Goal: Task Accomplishment & Management: Complete application form

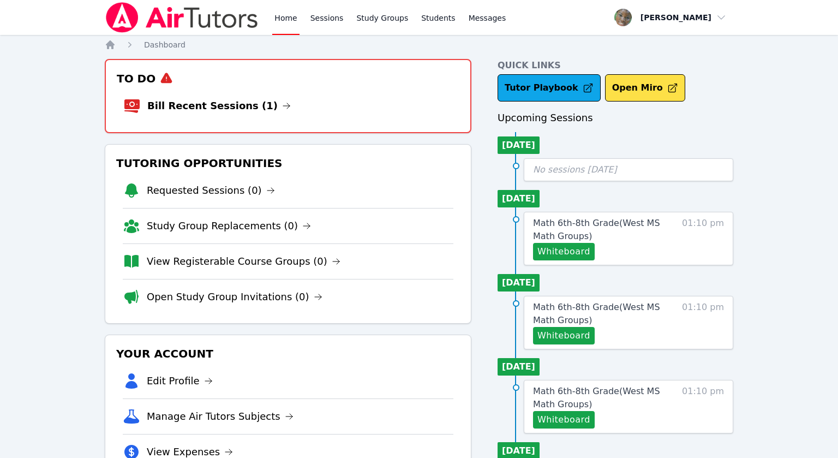
click at [307, 97] on li "Bill Recent Sessions (1)" at bounding box center [288, 105] width 330 height 35
click at [231, 108] on link "Bill Recent Sessions (1)" at bounding box center [219, 105] width 144 height 15
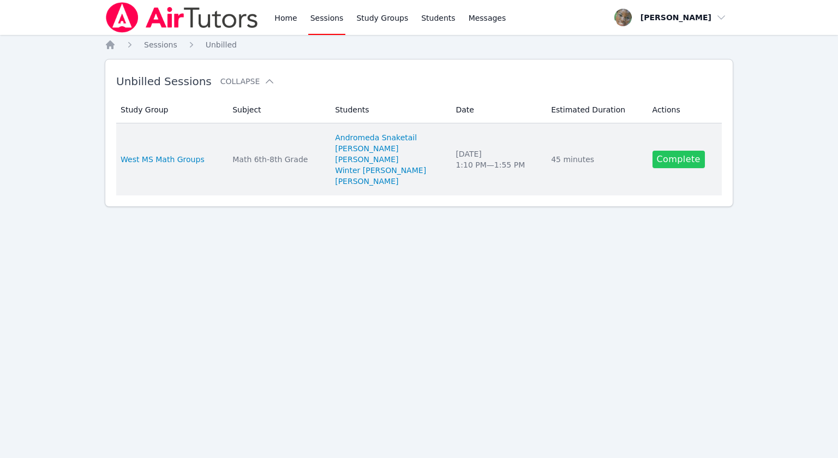
click at [670, 161] on link "Complete" at bounding box center [679, 159] width 52 height 17
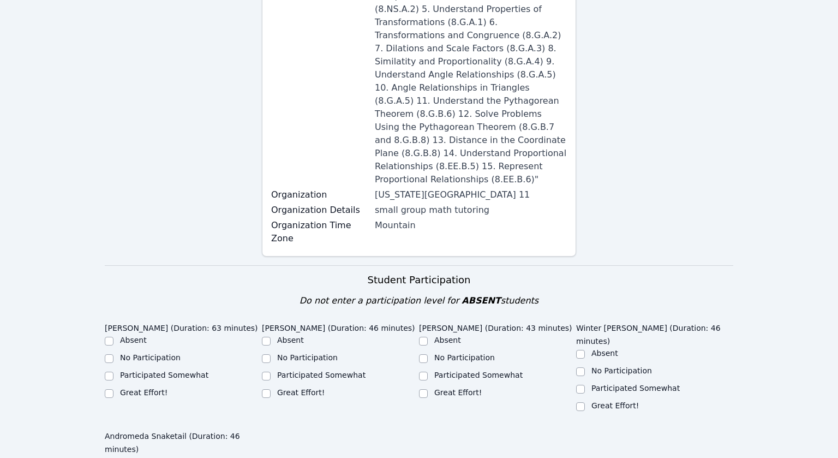
scroll to position [281, 0]
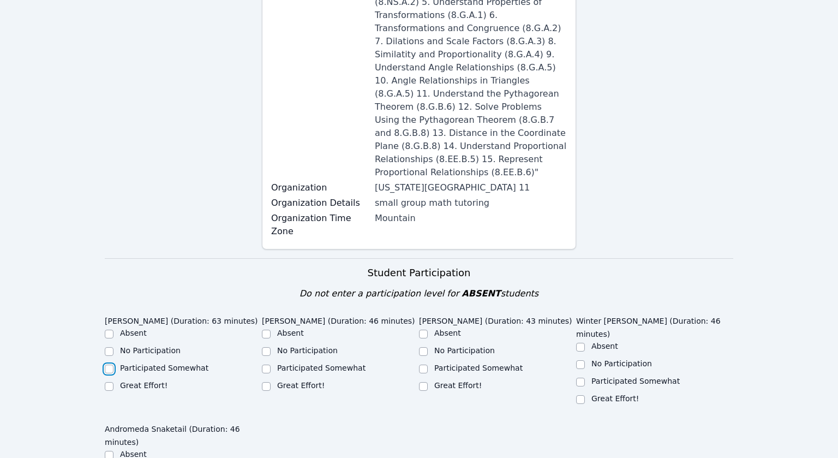
click at [110, 365] on input "Participated Somewhat" at bounding box center [109, 369] width 9 height 9
checkbox input "true"
click at [268, 365] on input "Participated Somewhat" at bounding box center [266, 369] width 9 height 9
checkbox input "true"
click at [422, 365] on input "Participated Somewhat" at bounding box center [423, 369] width 9 height 9
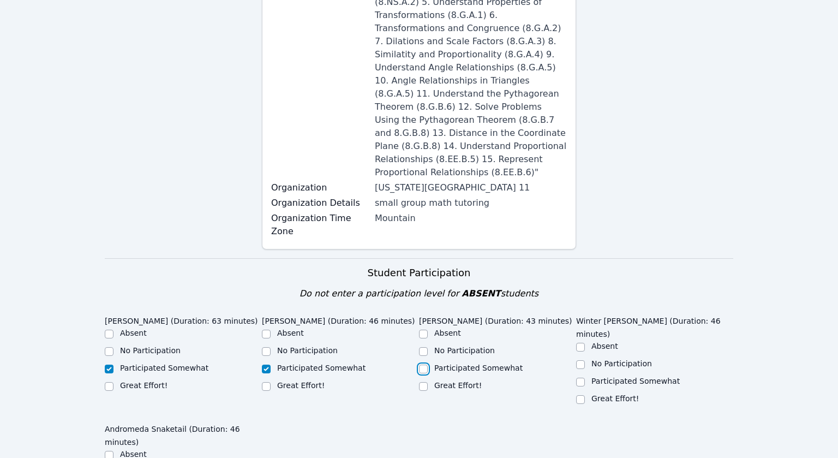
checkbox input "true"
click at [581, 395] on input "Great Effort!" at bounding box center [580, 399] width 9 height 9
checkbox input "true"
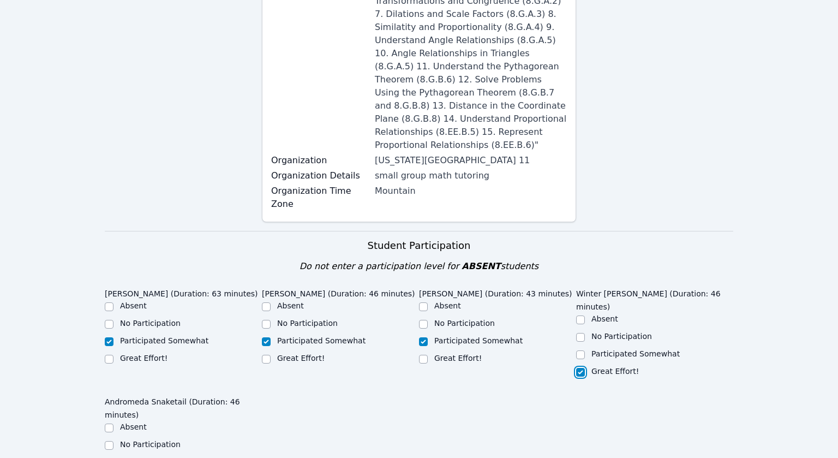
scroll to position [314, 0]
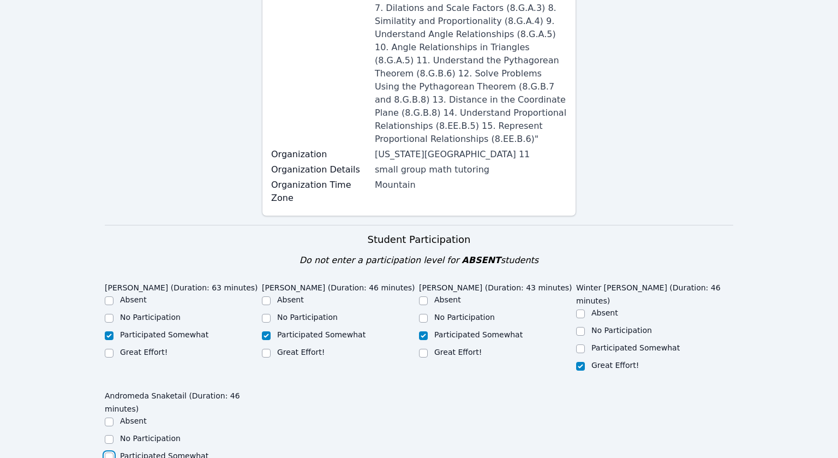
click at [111, 452] on input "Participated Somewhat" at bounding box center [109, 456] width 9 height 9
checkbox input "true"
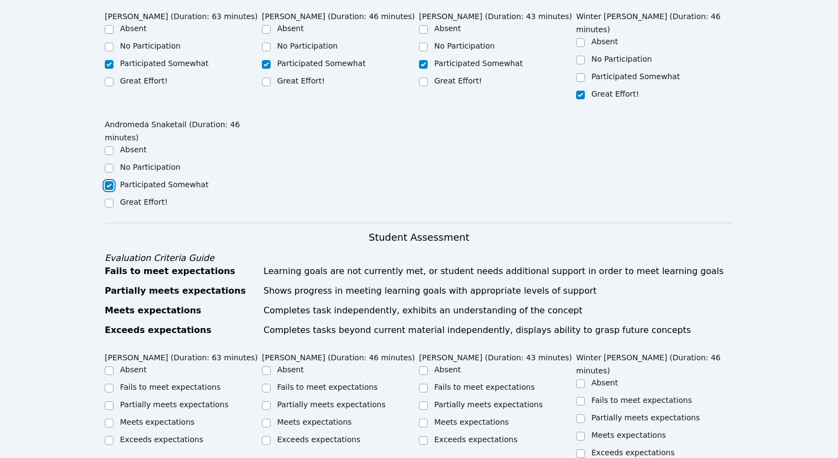
scroll to position [587, 0]
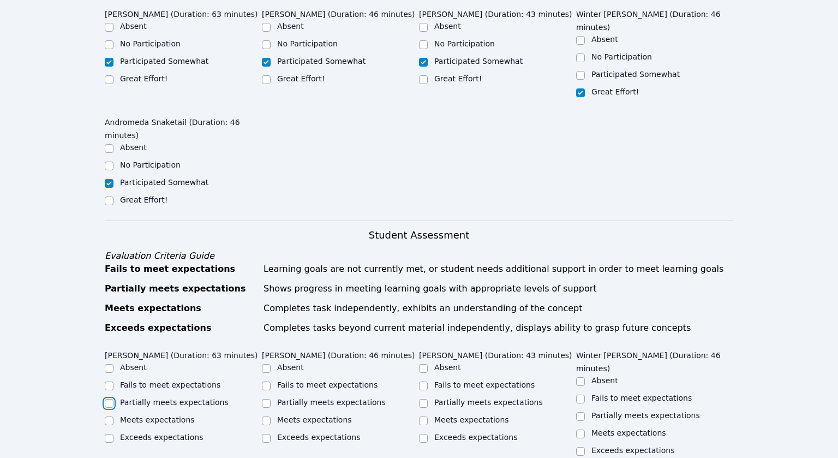
click at [112, 399] on input "Partially meets expectations" at bounding box center [109, 403] width 9 height 9
checkbox input "true"
click at [267, 399] on input "Partially meets expectations" at bounding box center [266, 403] width 9 height 9
checkbox input "true"
drag, startPoint x: 423, startPoint y: 325, endPoint x: 507, endPoint y: 332, distance: 84.3
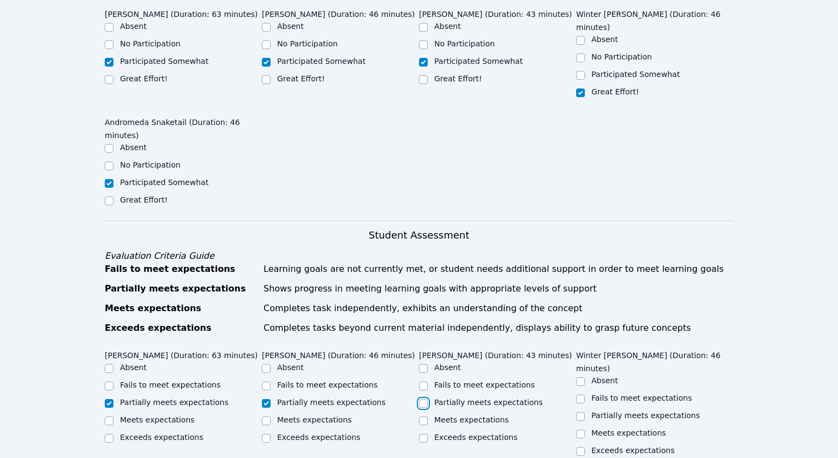
click at [424, 399] on input "Partially meets expectations" at bounding box center [423, 403] width 9 height 9
checkbox input "true"
click at [581, 412] on input "Partially meets expectations" at bounding box center [580, 416] width 9 height 9
checkbox input "true"
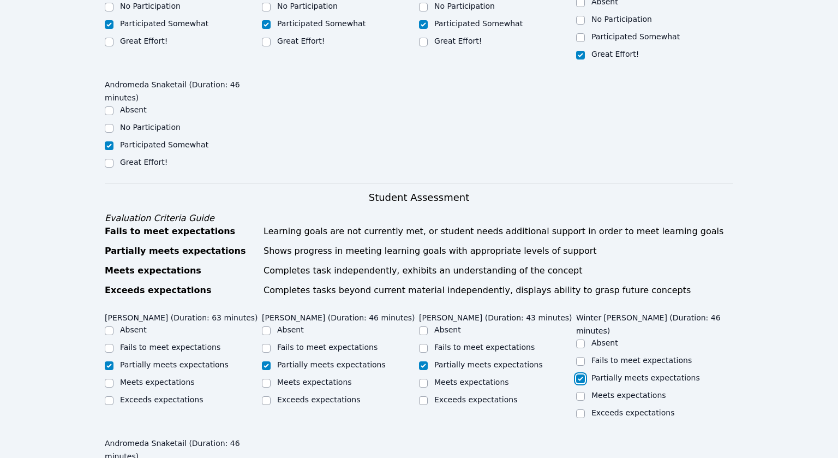
scroll to position [635, 0]
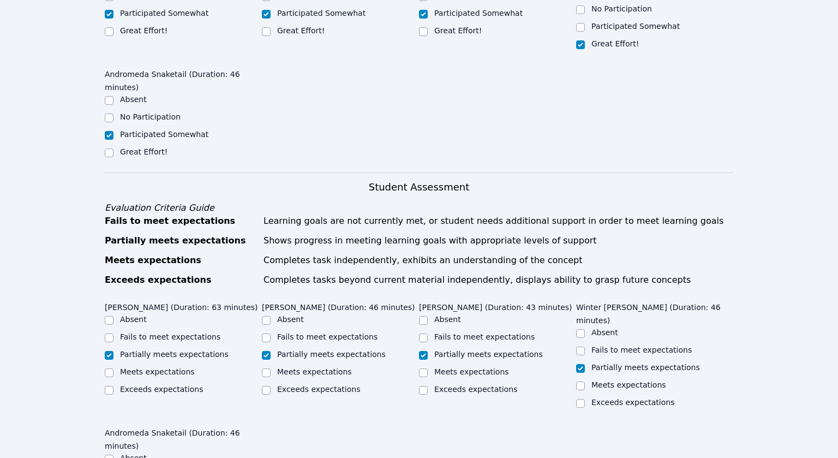
checkbox input "true"
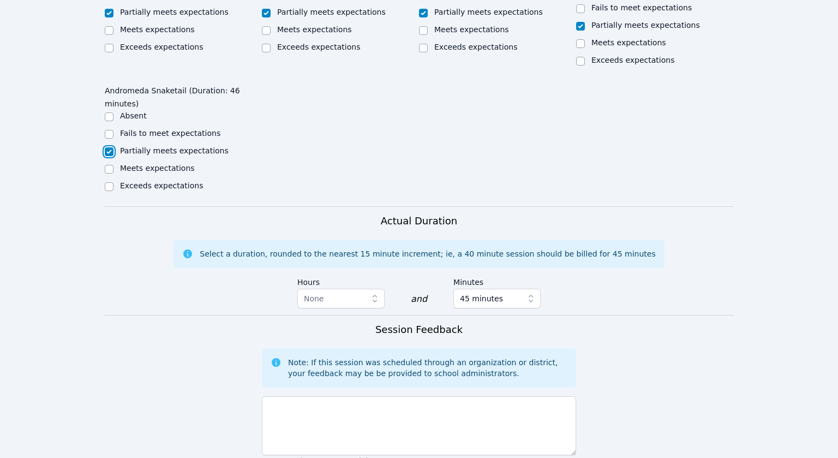
scroll to position [986, 0]
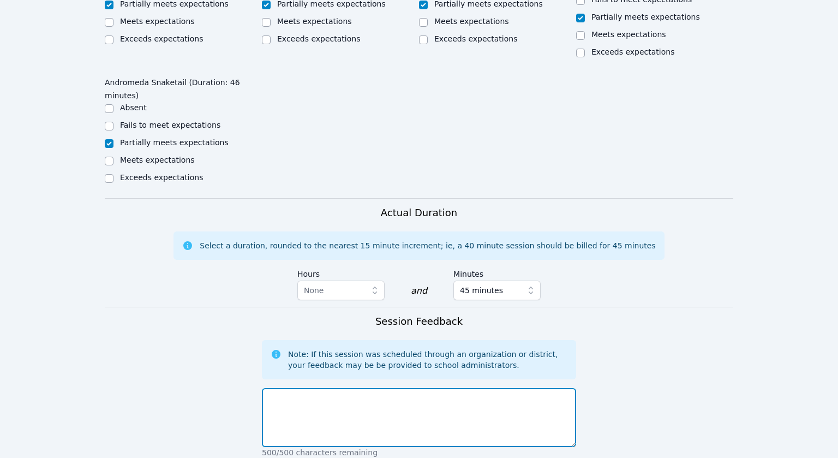
click at [323, 388] on textarea at bounding box center [419, 417] width 314 height 59
click at [373, 388] on textarea "Students practiced" at bounding box center [419, 417] width 314 height 59
click at [458, 388] on textarea "Students practiced solving problems of proportionality. More practice is needed" at bounding box center [419, 417] width 314 height 59
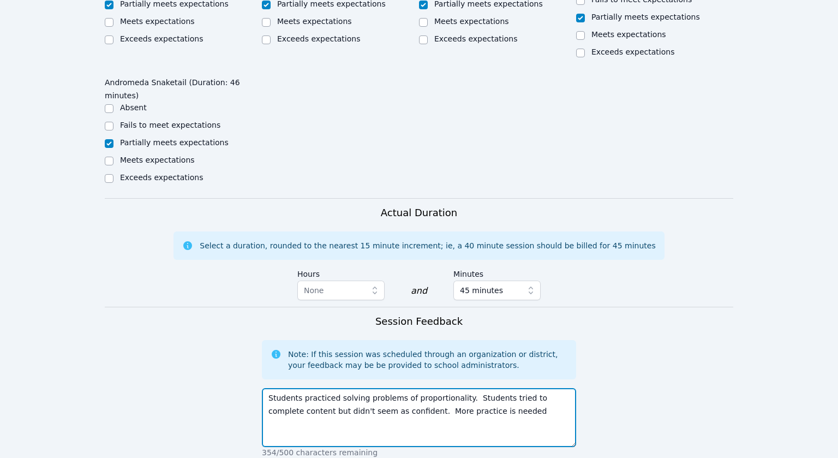
click at [353, 388] on textarea "Students practiced solving problems of proportionality. Students tried to compl…" at bounding box center [419, 417] width 314 height 59
click at [492, 388] on textarea "Students practiced solving problems of proportionality. Students tried to compl…" at bounding box center [419, 417] width 314 height 59
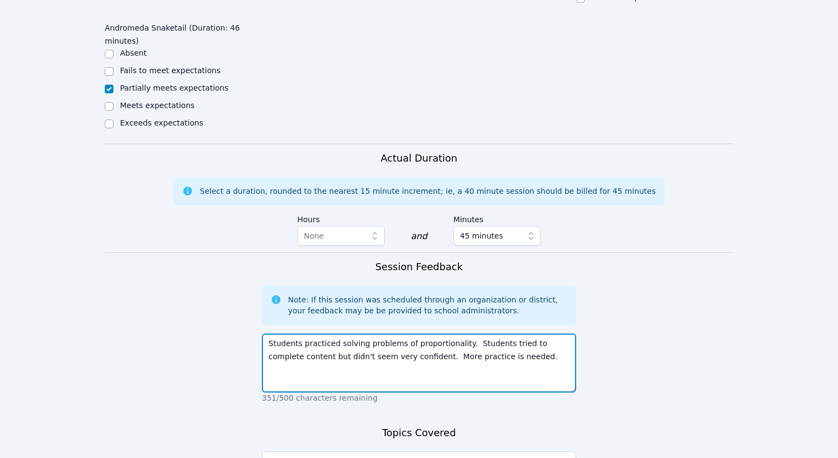
scroll to position [1041, 0]
type textarea "Students practiced solving problems of proportionality. Students tried to compl…"
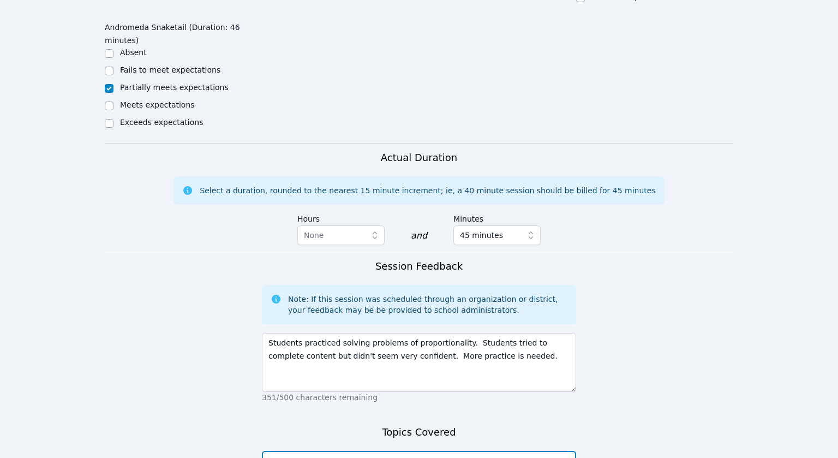
type textarea "Proportions"
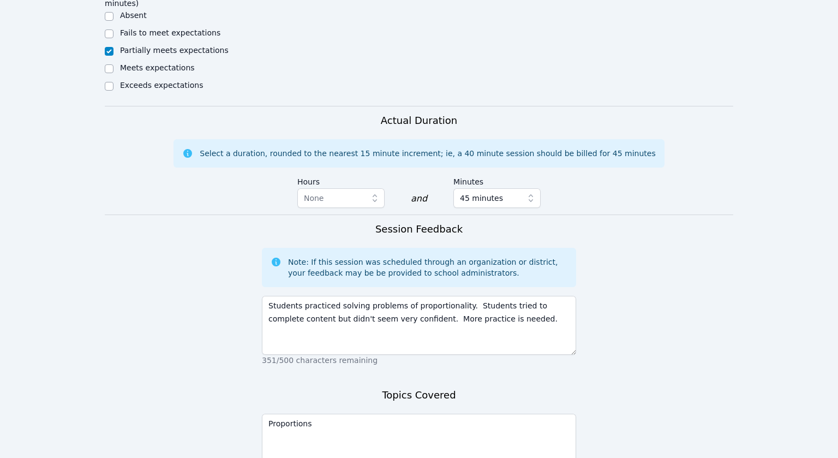
scroll to position [1088, 0]
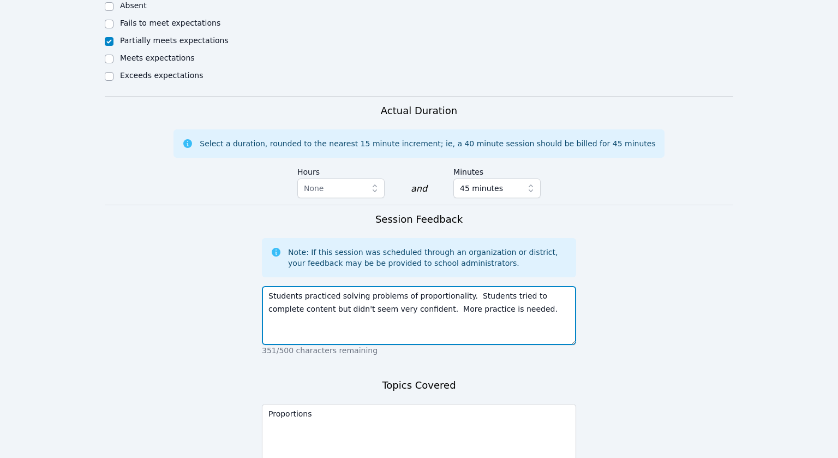
click at [395, 286] on textarea "Students practiced solving problems of proportionality. Students tried to compl…" at bounding box center [419, 315] width 314 height 59
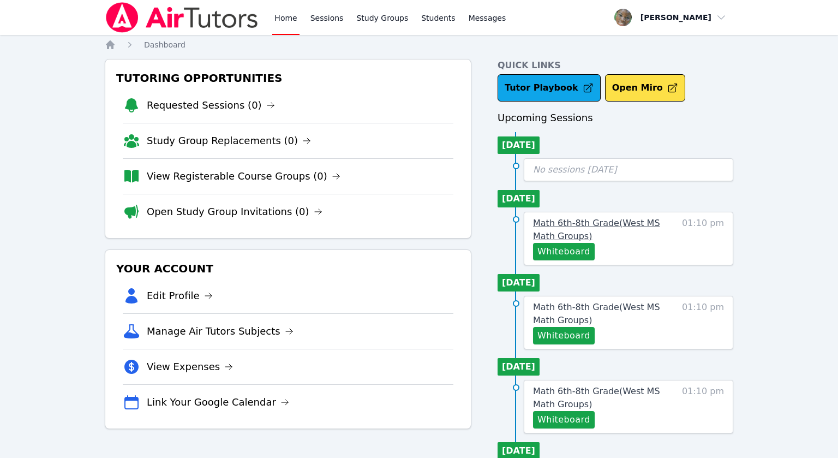
click at [593, 220] on span "Math 6th-8th Grade ( [GEOGRAPHIC_DATA] Math Groups )" at bounding box center [596, 229] width 127 height 23
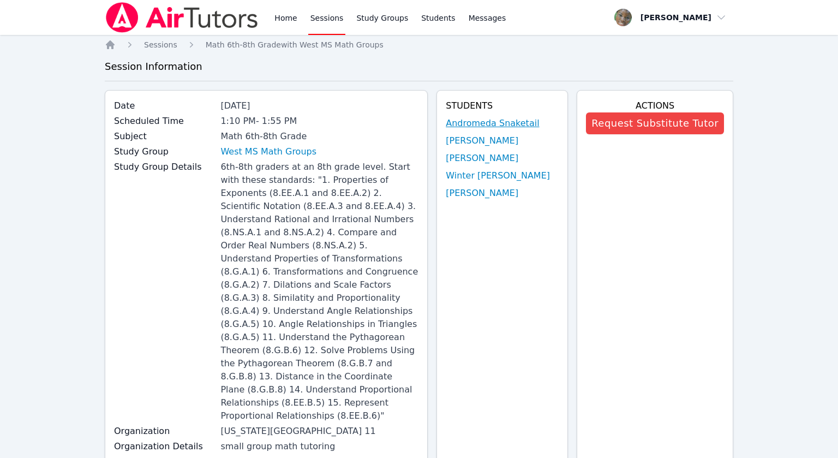
click at [505, 123] on link "Andromeda Snaketail" at bounding box center [492, 123] width 93 height 13
click at [475, 143] on link "[PERSON_NAME]" at bounding box center [482, 140] width 73 height 13
click at [491, 156] on link "[PERSON_NAME]" at bounding box center [482, 158] width 73 height 13
click at [467, 175] on link "Winter [PERSON_NAME]" at bounding box center [498, 175] width 104 height 13
click at [498, 197] on link "[PERSON_NAME]" at bounding box center [482, 193] width 73 height 13
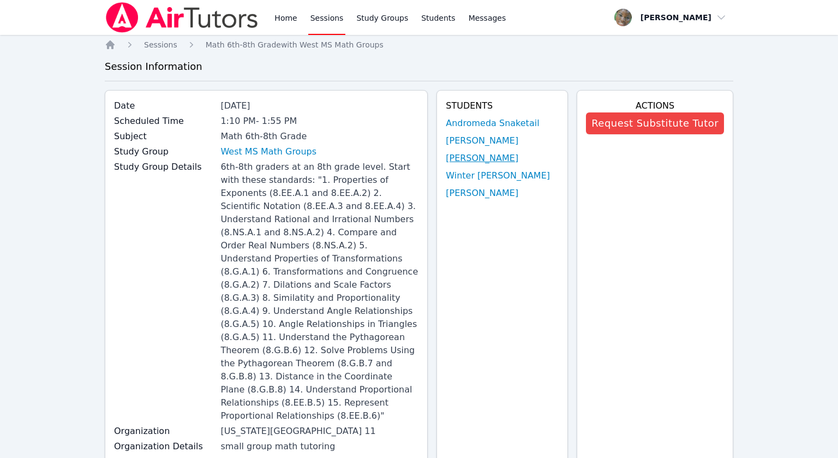
click at [497, 158] on link "[PERSON_NAME]" at bounding box center [482, 158] width 73 height 13
click at [514, 176] on link "Winter [PERSON_NAME]" at bounding box center [498, 175] width 104 height 13
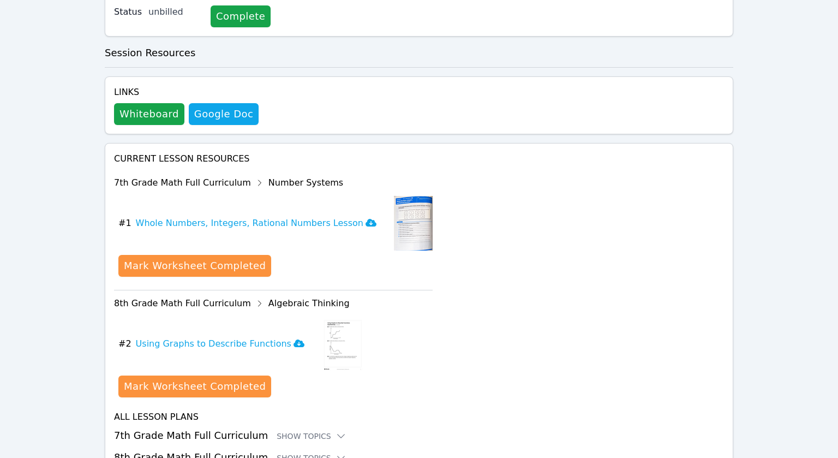
scroll to position [558, 0]
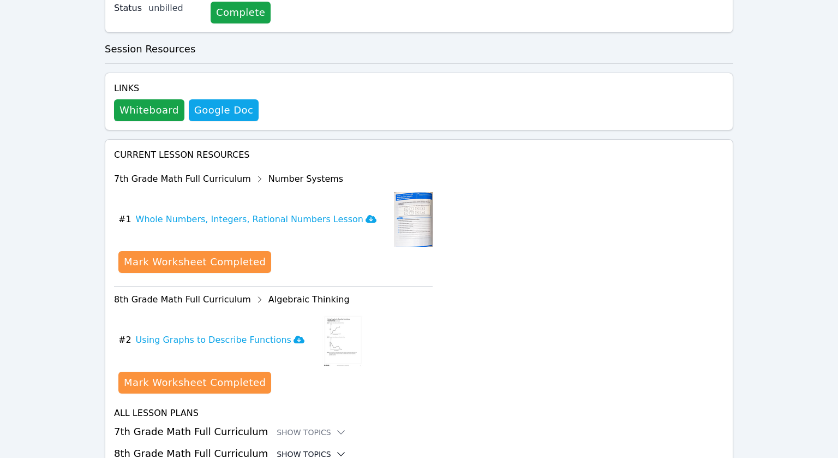
click at [307, 449] on div "Show Topics" at bounding box center [312, 454] width 70 height 11
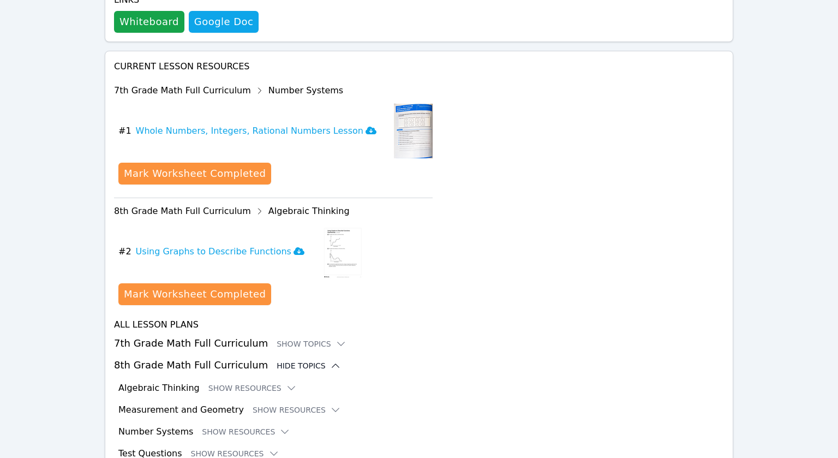
scroll to position [647, 0]
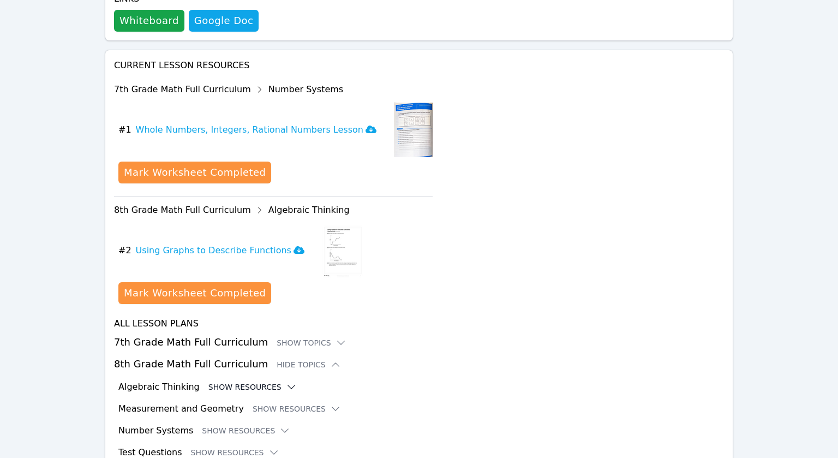
click at [256, 381] on button "Show Resources" at bounding box center [252, 386] width 88 height 11
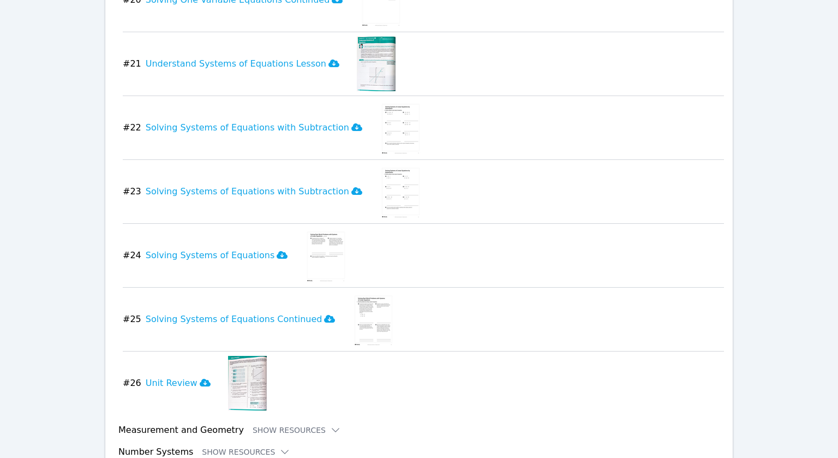
scroll to position [2330, 0]
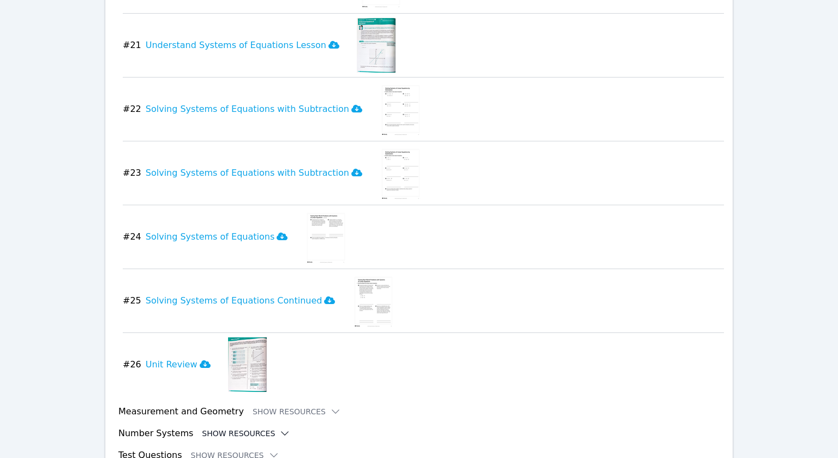
click at [282, 432] on icon at bounding box center [285, 433] width 7 height 3
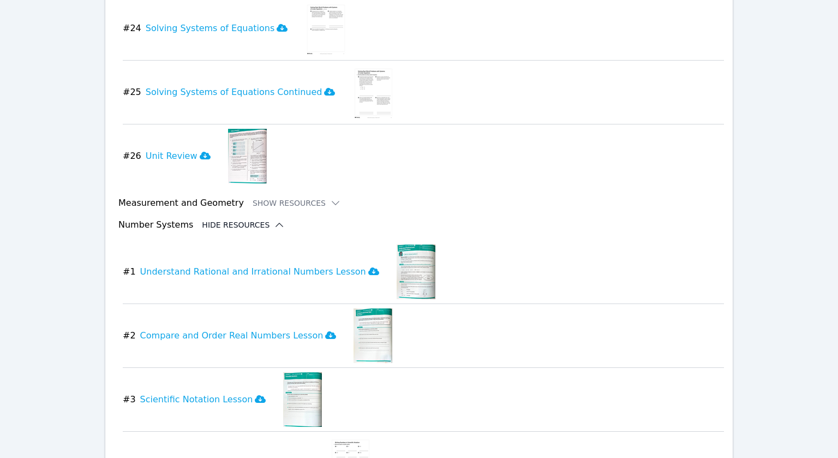
scroll to position [2513, 0]
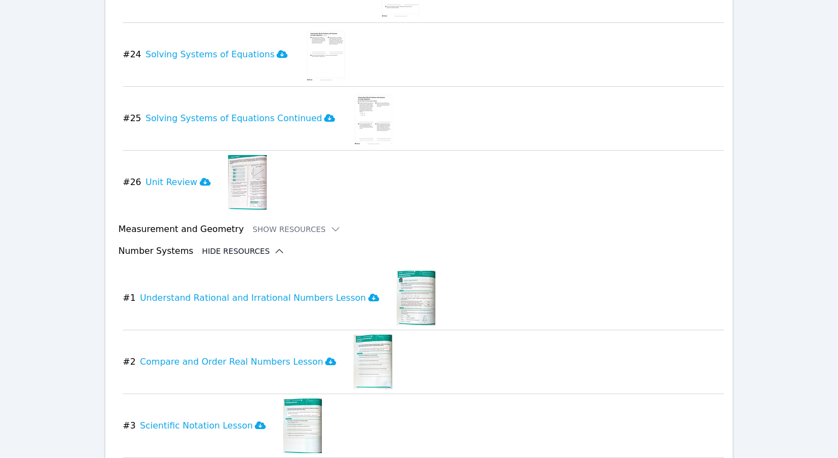
click at [274, 246] on icon at bounding box center [279, 251] width 11 height 11
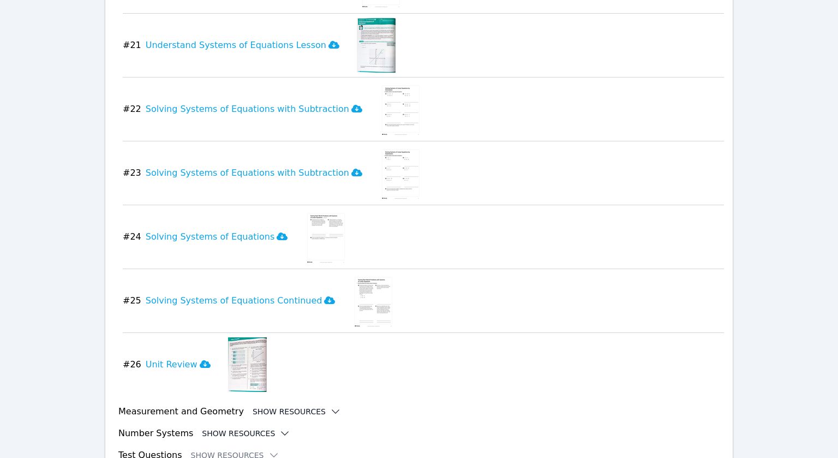
click at [303, 406] on button "Show Resources" at bounding box center [297, 411] width 88 height 11
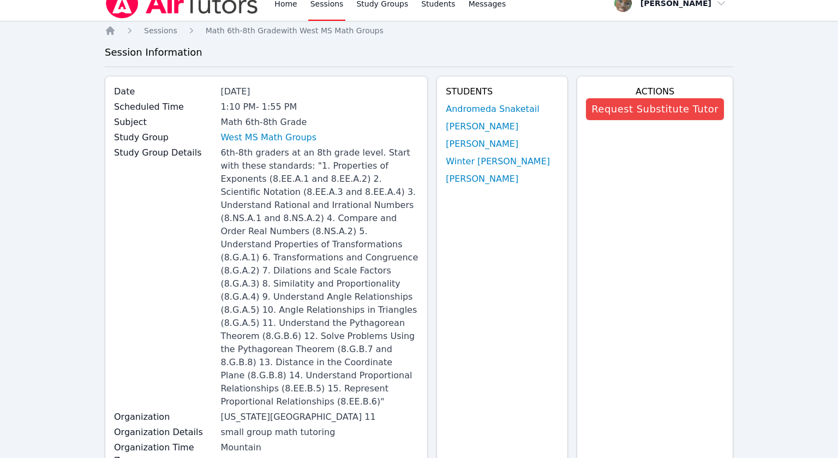
scroll to position [14, 0]
drag, startPoint x: 283, startPoint y: 165, endPoint x: 378, endPoint y: 170, distance: 95.1
click at [378, 170] on div "6th-8th graders at an 8th grade level. Start with these standards: "1. Properti…" at bounding box center [319, 278] width 198 height 262
click at [428, 236] on div "Date [DATE] Scheduled Time 1:10 PM - 1:55 PM Subject Math 6th-8th Grade Study G…" at bounding box center [266, 277] width 323 height 403
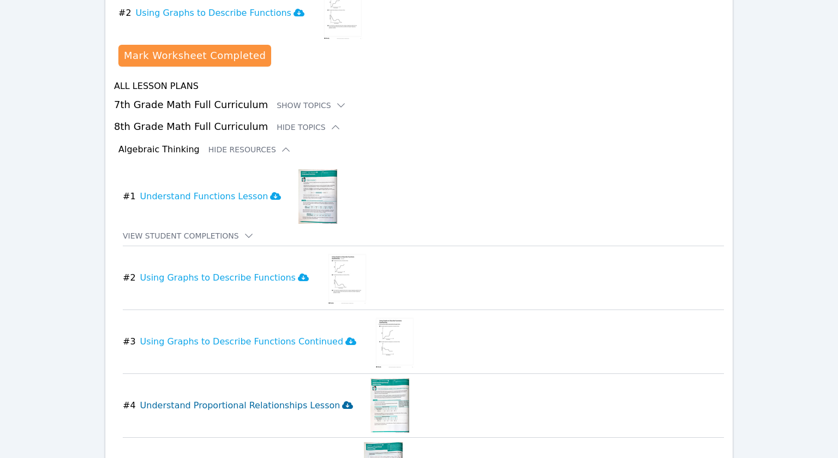
scroll to position [900, 0]
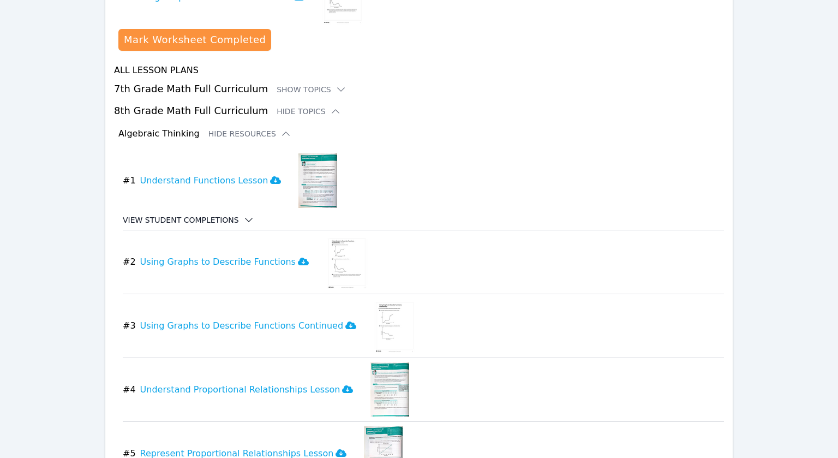
click at [245, 218] on icon at bounding box center [248, 219] width 7 height 3
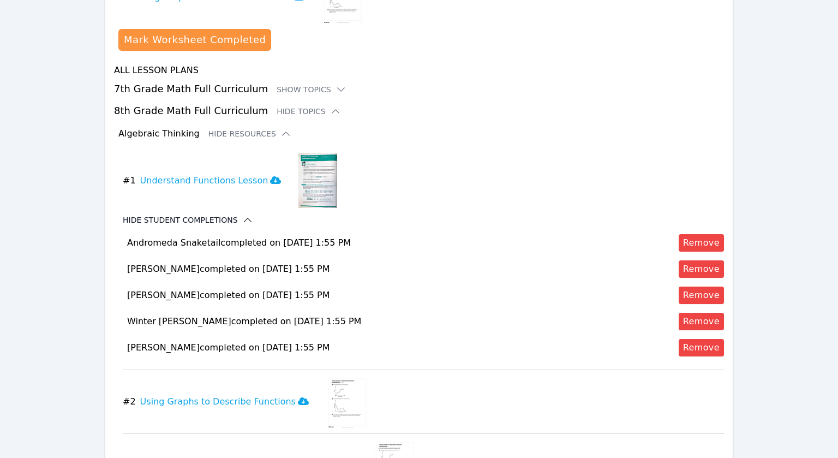
click at [242, 214] on icon at bounding box center [247, 219] width 11 height 11
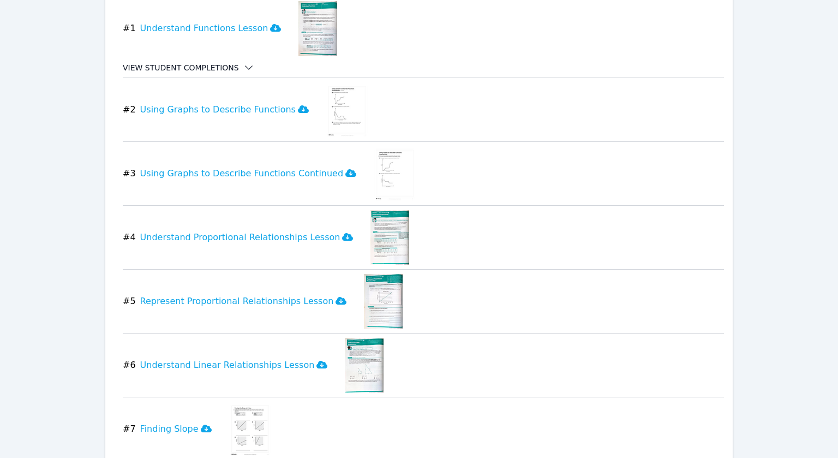
scroll to position [1060, 0]
